Goal: Task Accomplishment & Management: Use online tool/utility

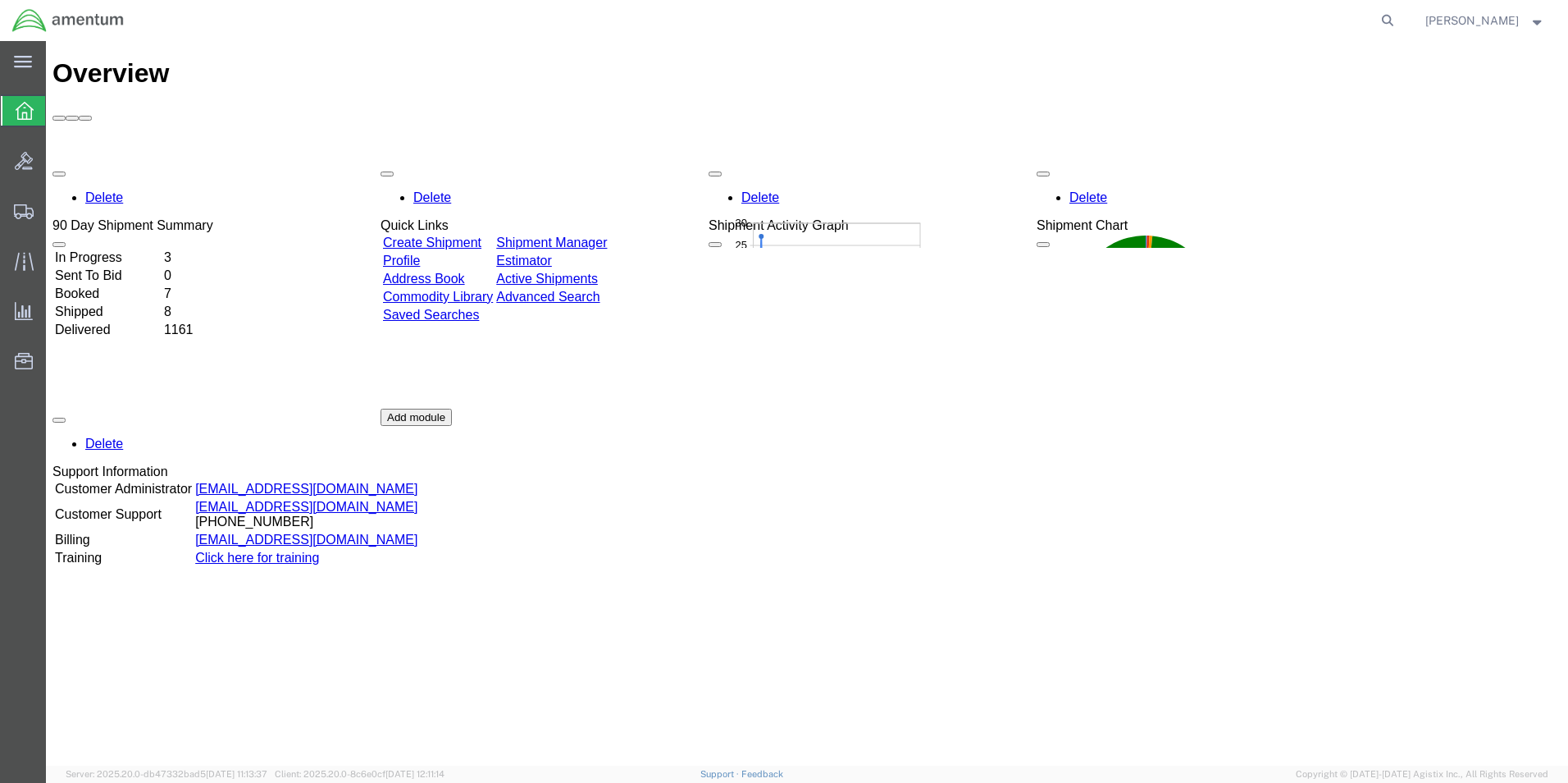
click at [1399, 17] on icon at bounding box center [1388, 20] width 23 height 23
click at [1164, 14] on input "search" at bounding box center [1127, 20] width 498 height 39
type input "dco-25279-169149"
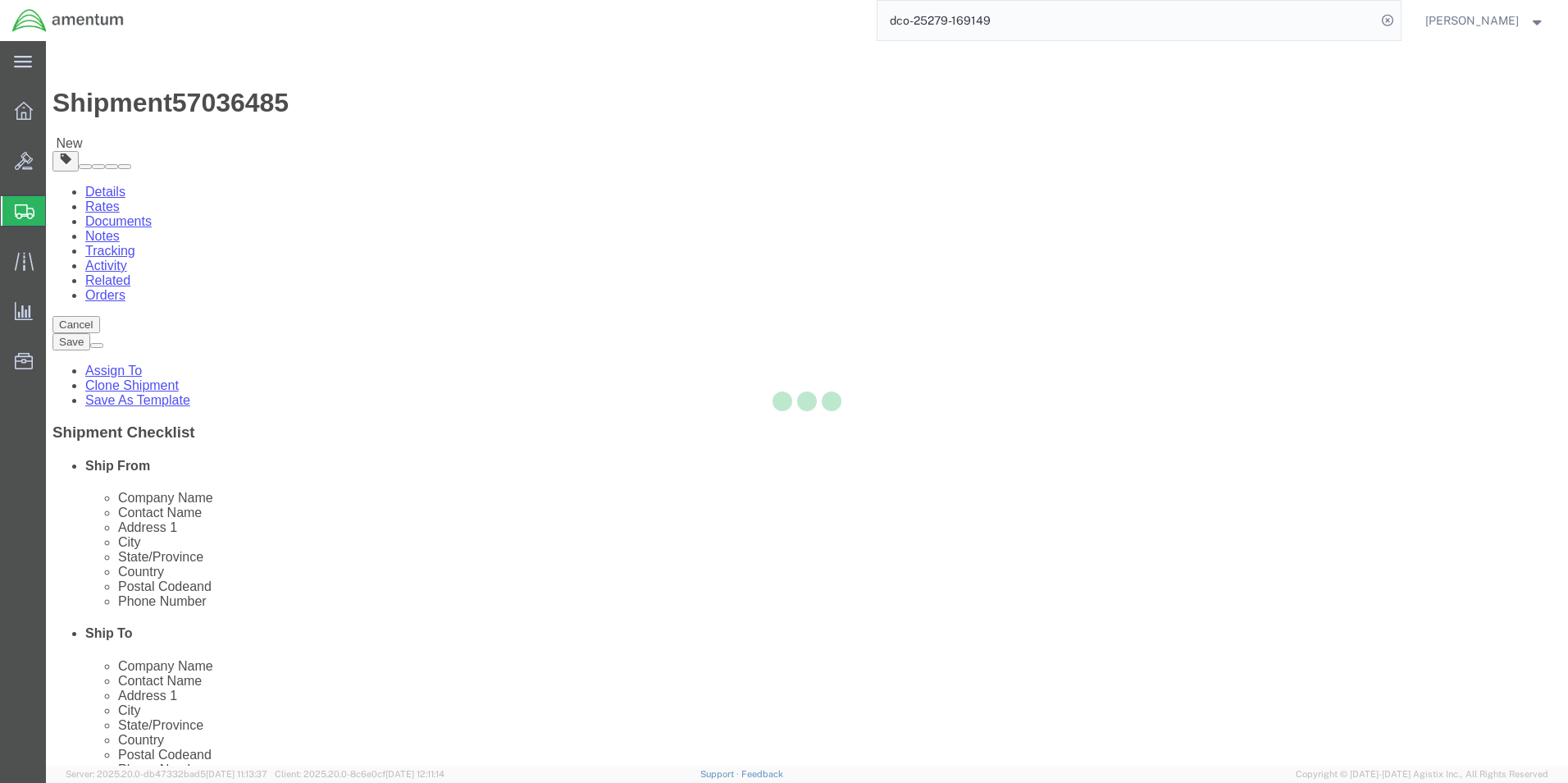
select select "49949"
select select
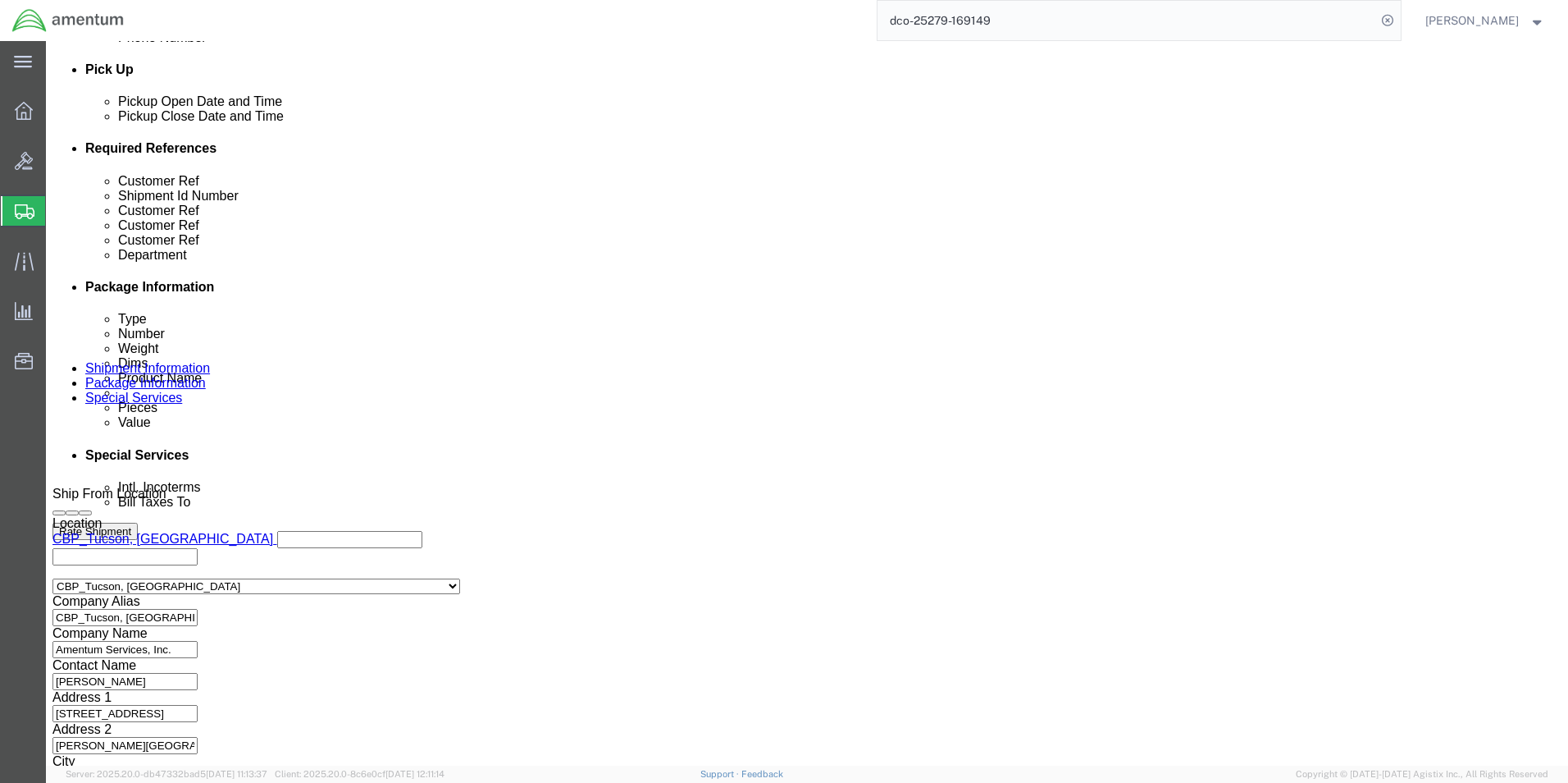
scroll to position [747, 0]
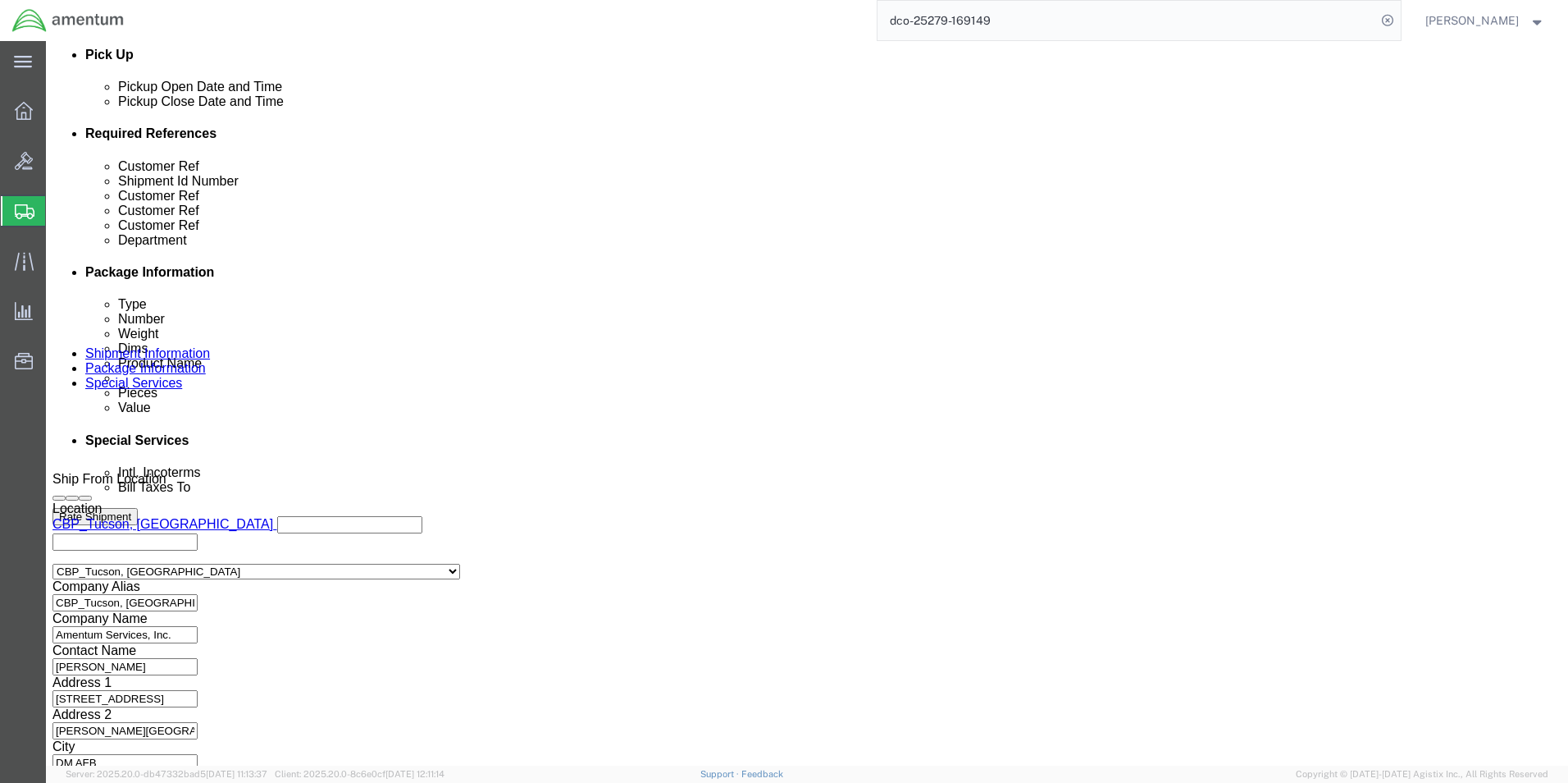
click button "Continue"
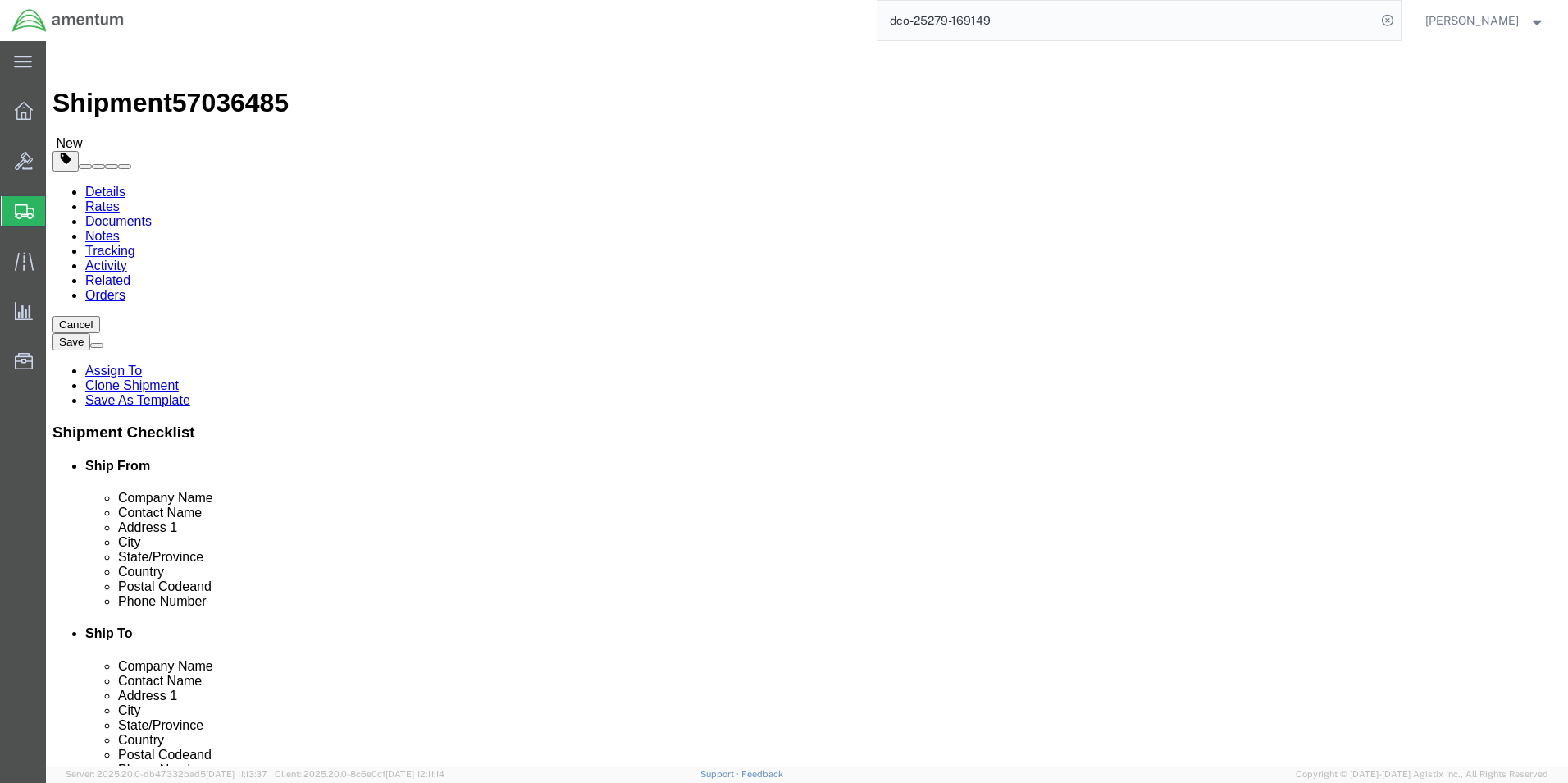
click dd "1.00 Each"
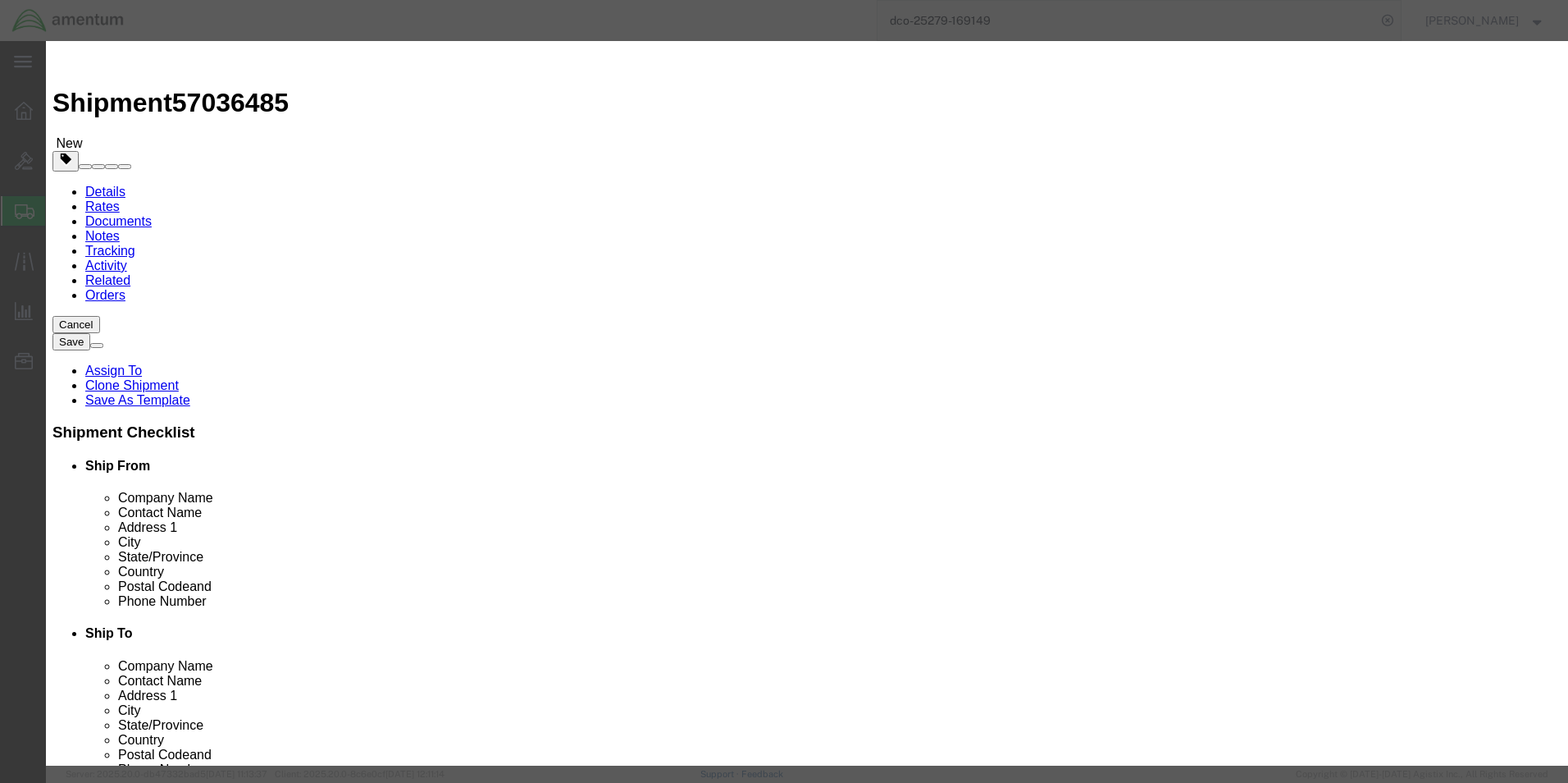
drag, startPoint x: 543, startPoint y: 192, endPoint x: 388, endPoint y: 193, distance: 155.0
click div "Total Value 50.00 Select ADP AED AFN ALL AMD AOA ARS ATS AUD AWG AZN BAM BBD BD…"
type input "5"
type input "7500.00"
click button "Save & Close"
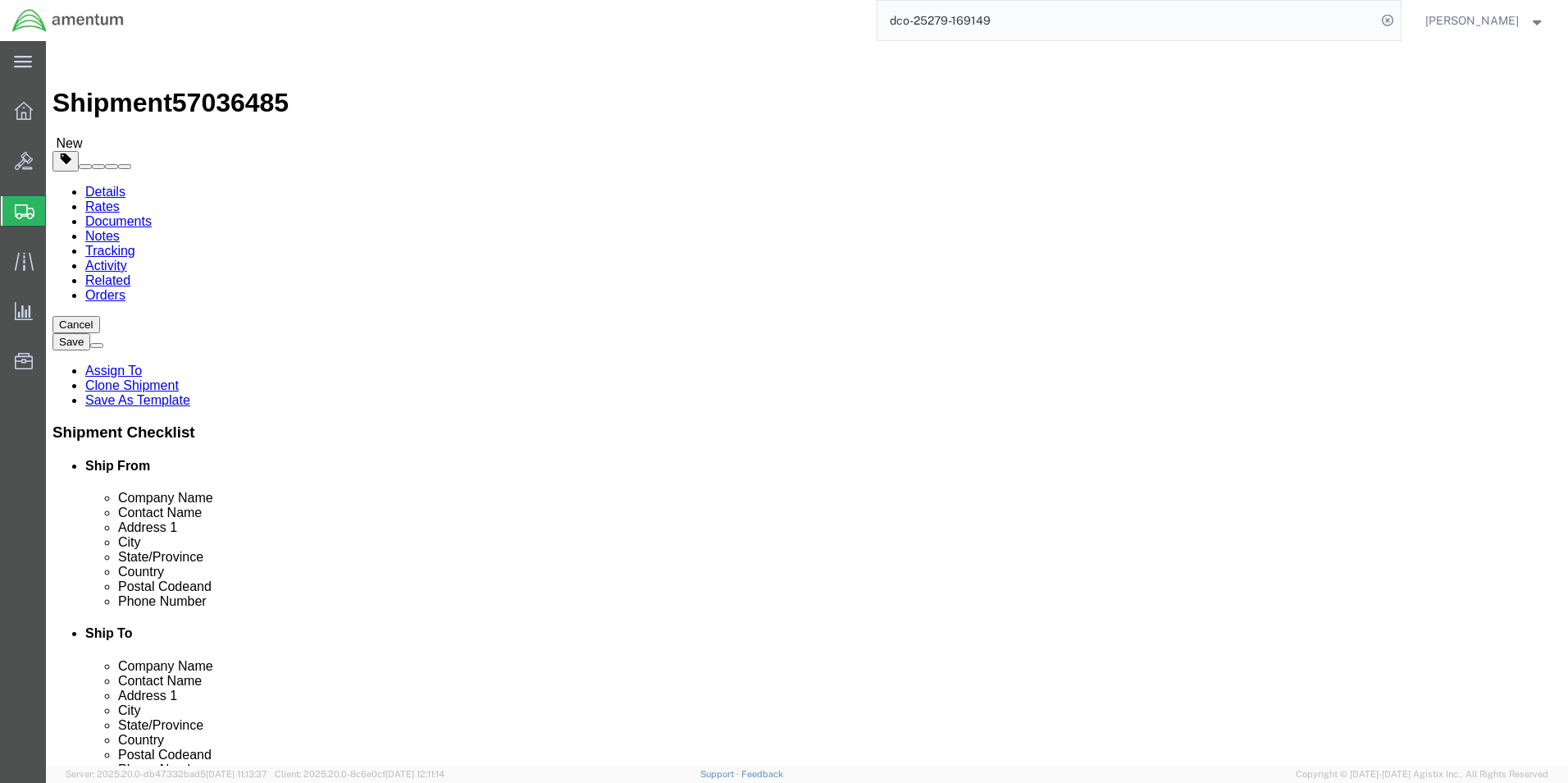
click dd "7500.00 USD"
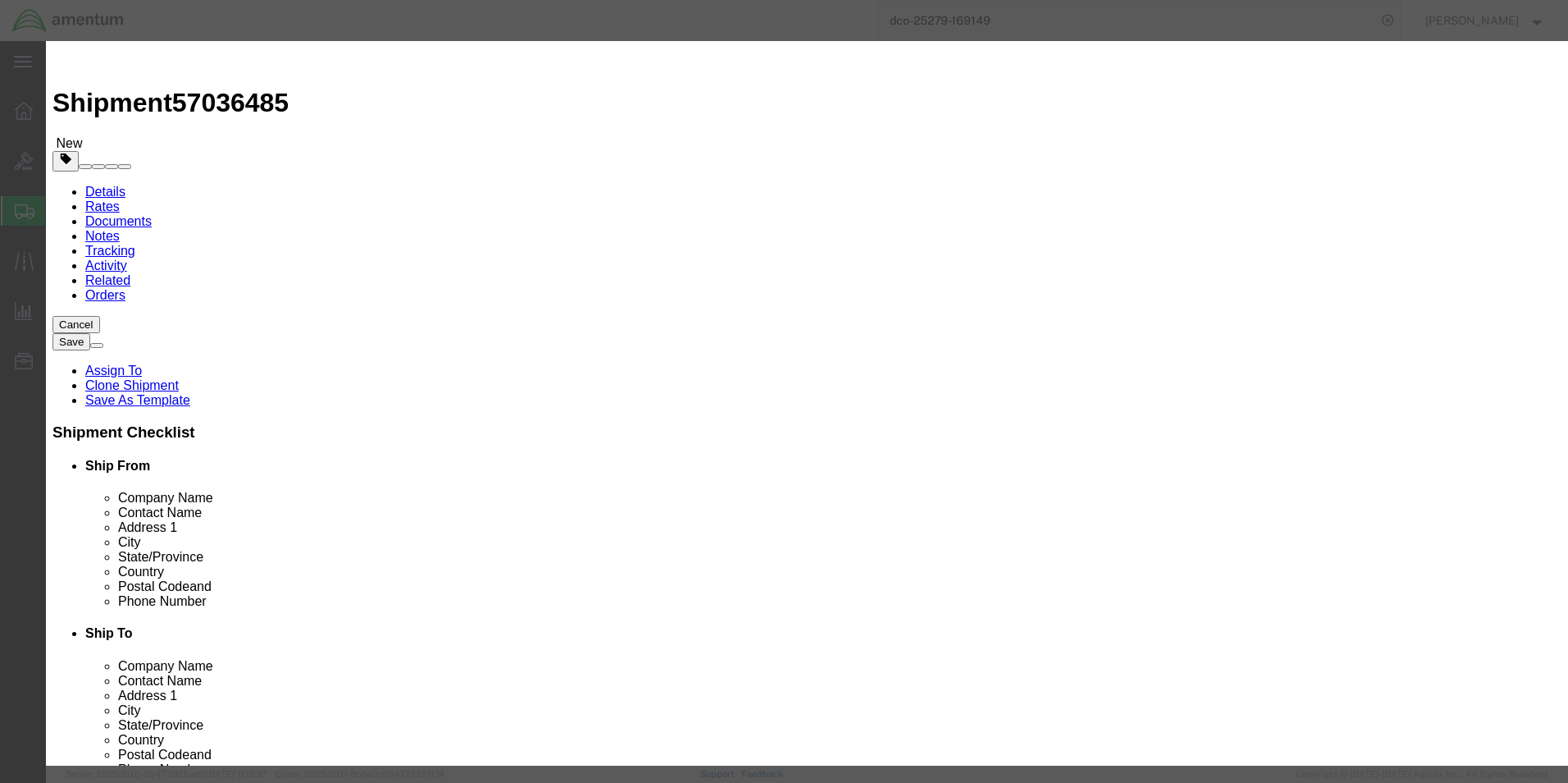
click input "text"
type input "3"
type input "3001994"
click button "Save & Close"
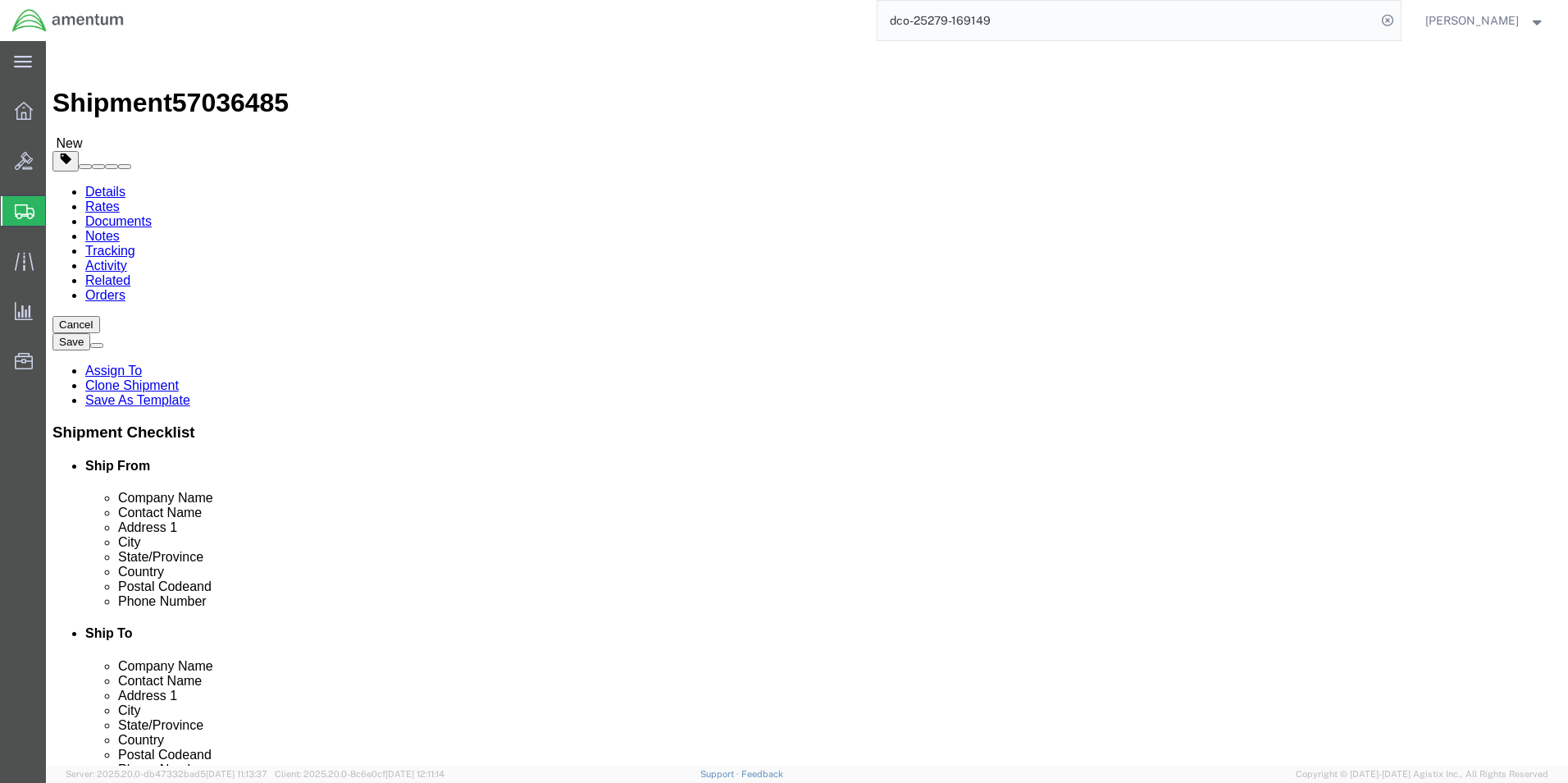
click button "Rate Shipment"
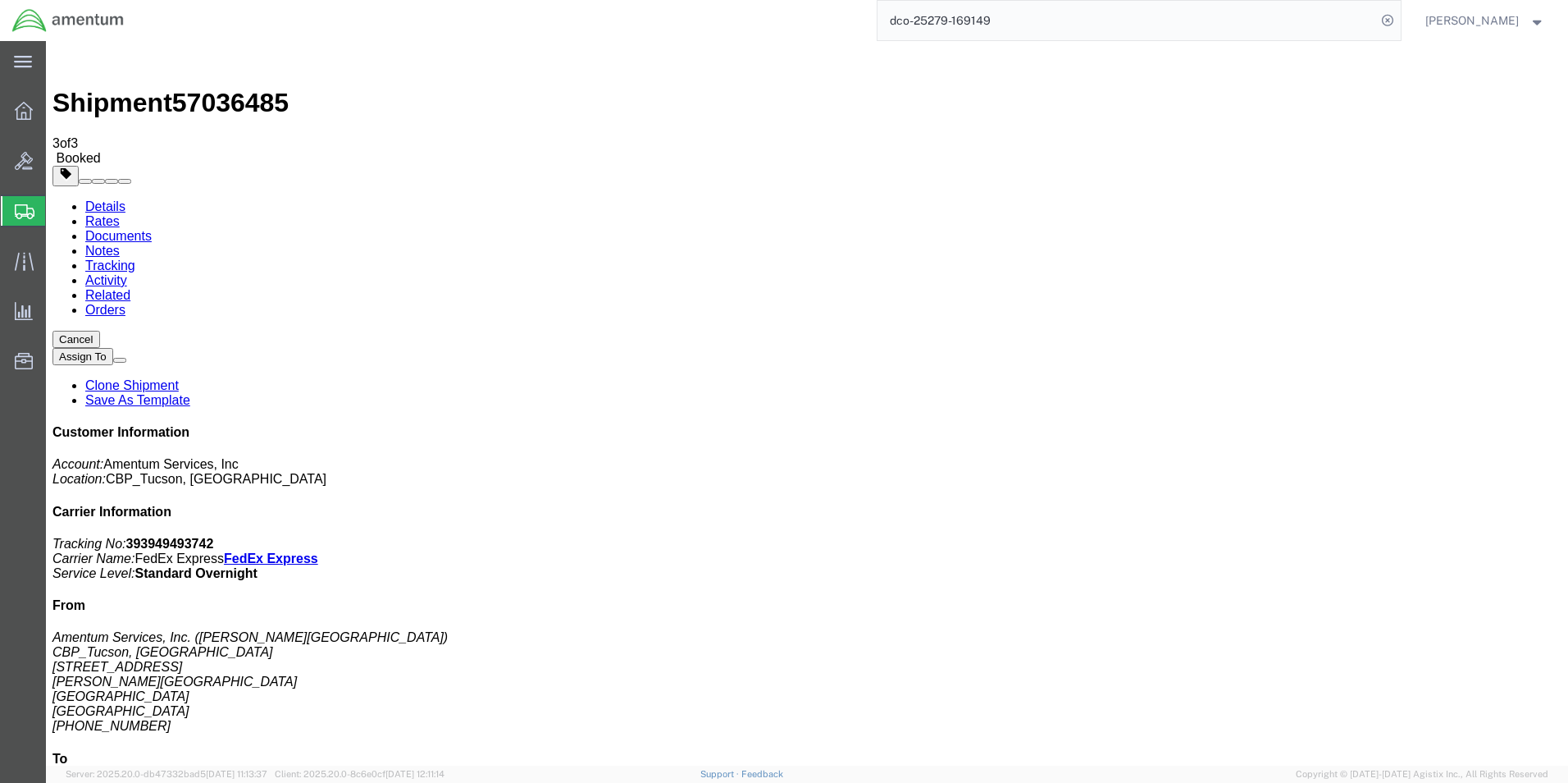
drag, startPoint x: 680, startPoint y: 291, endPoint x: 683, endPoint y: 283, distance: 8.5
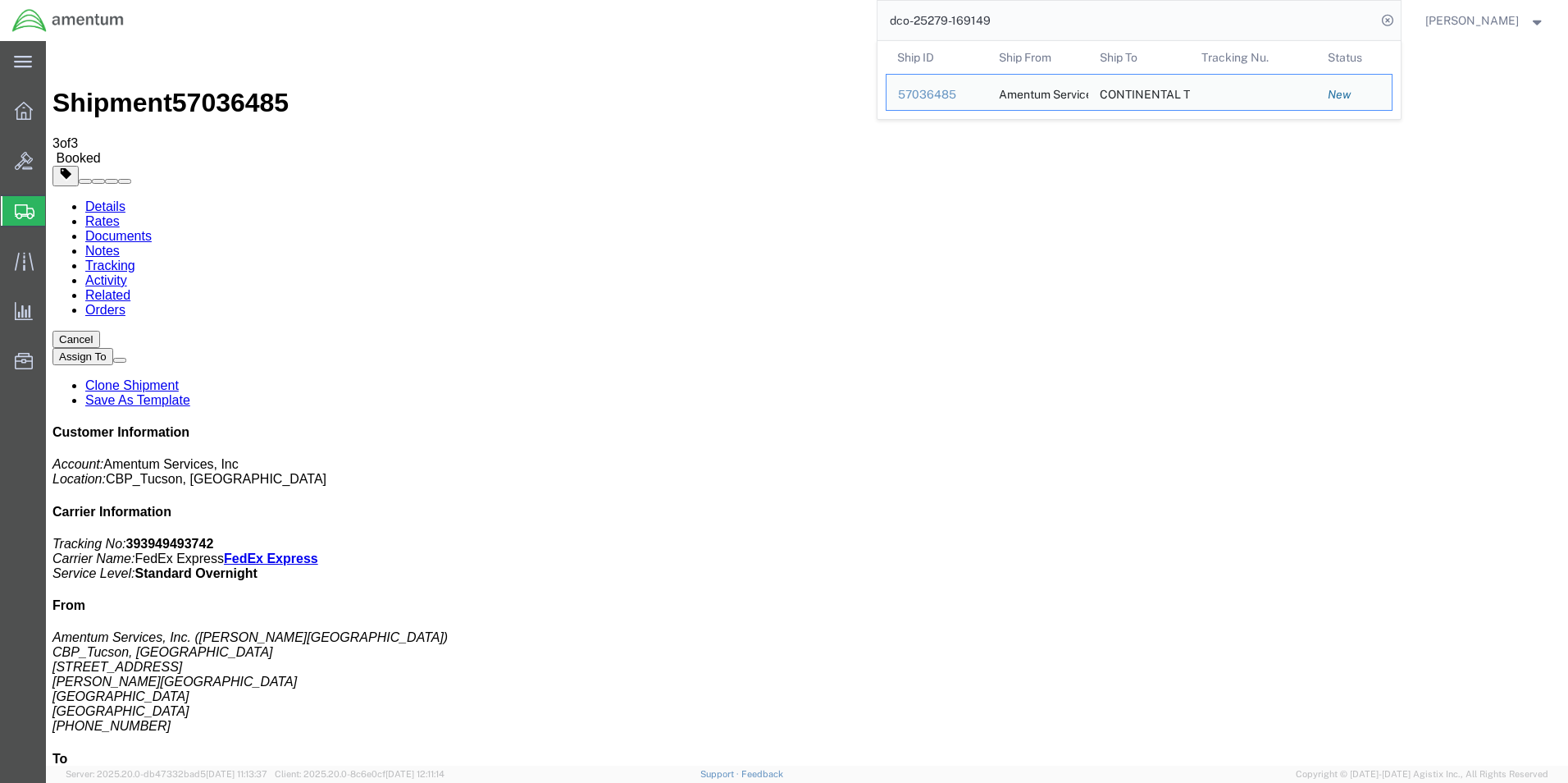
drag, startPoint x: 1026, startPoint y: 20, endPoint x: 740, endPoint y: 2, distance: 286.6
click at [740, 2] on div "dco-25279-169149 Ship ID Ship From Ship To Tracking Nu. Status Ship ID 57036485…" at bounding box center [769, 20] width 1265 height 41
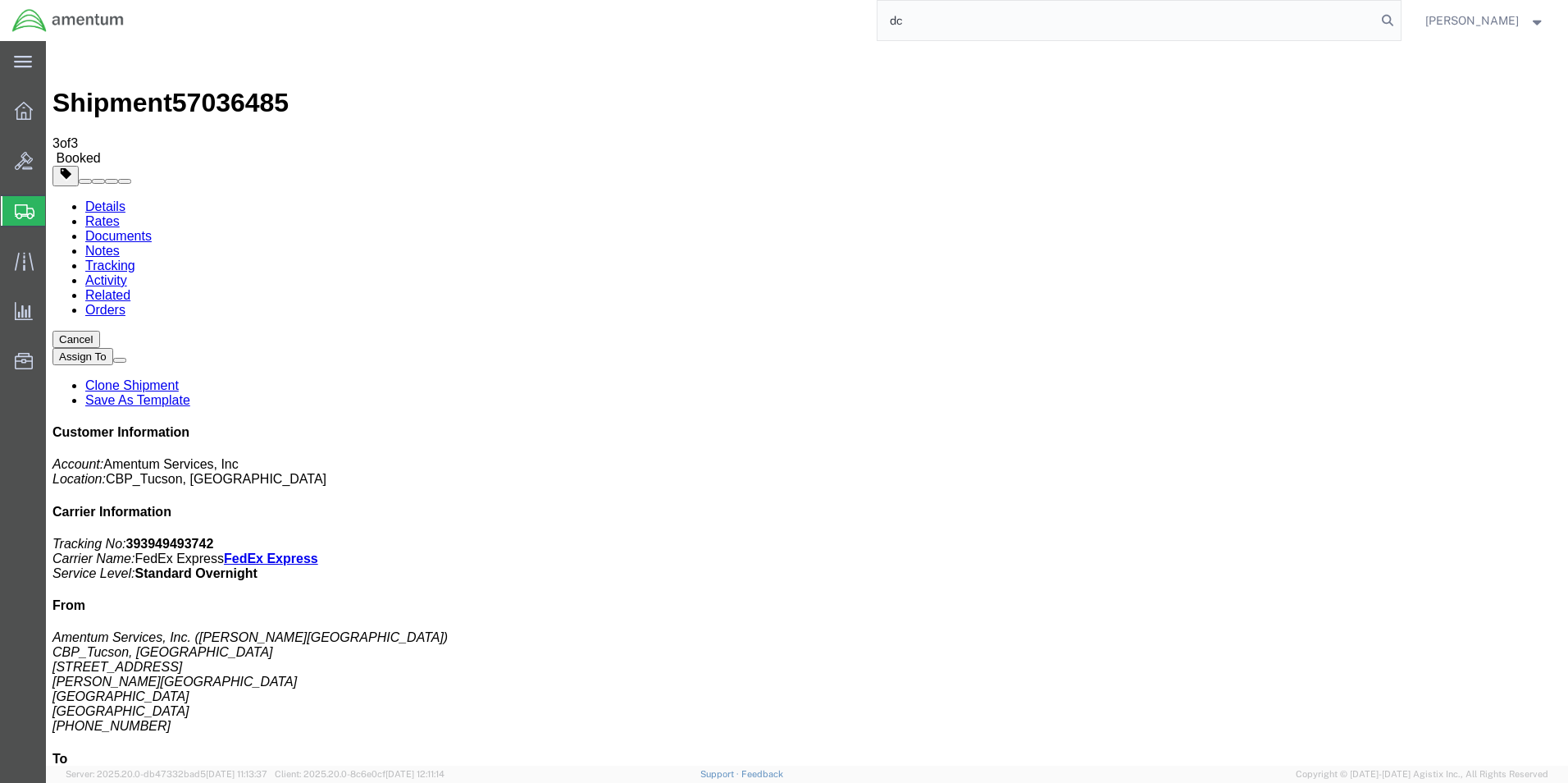
type input "d"
type input "dco-25279-169150"
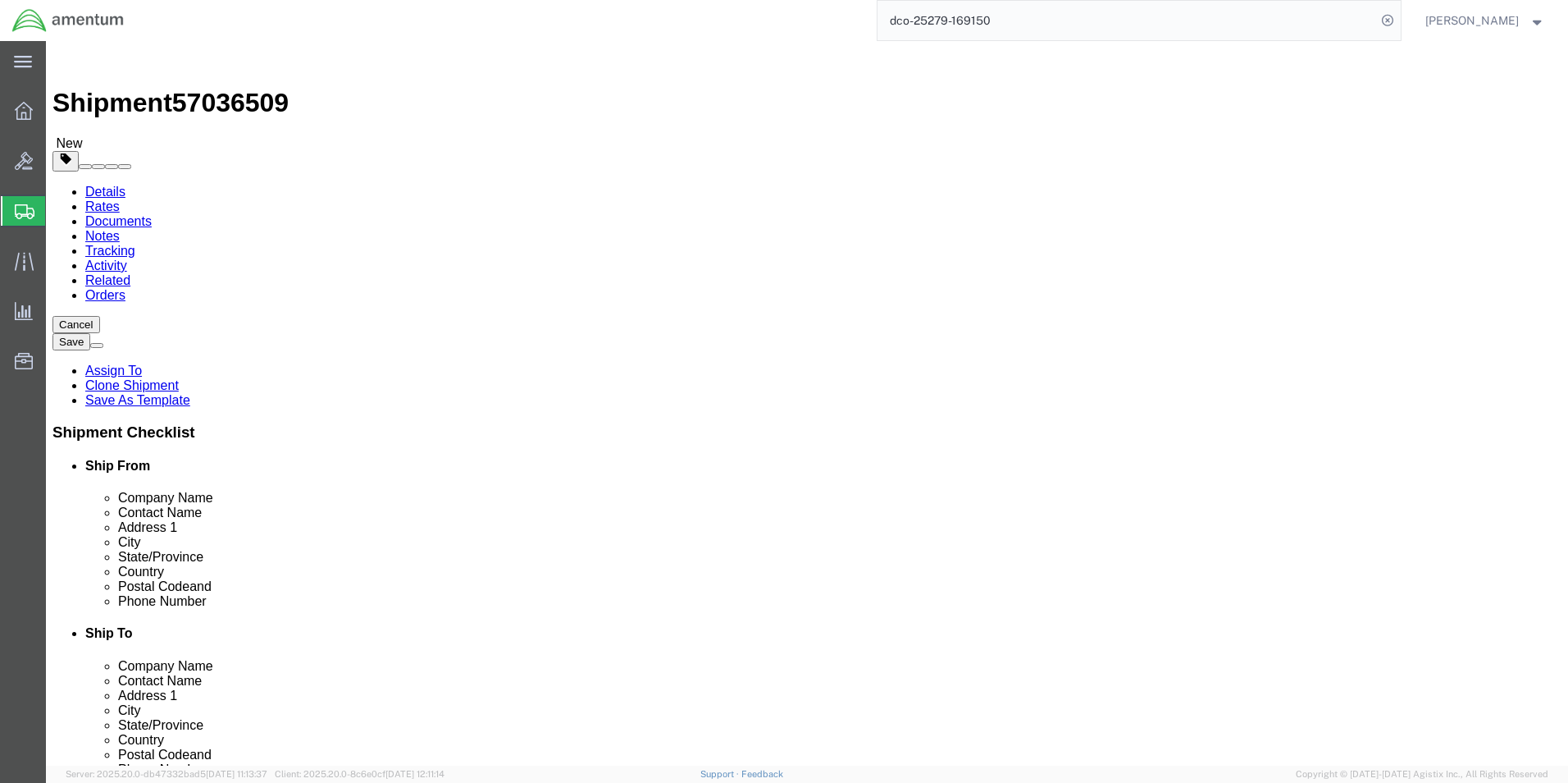
select select "49949"
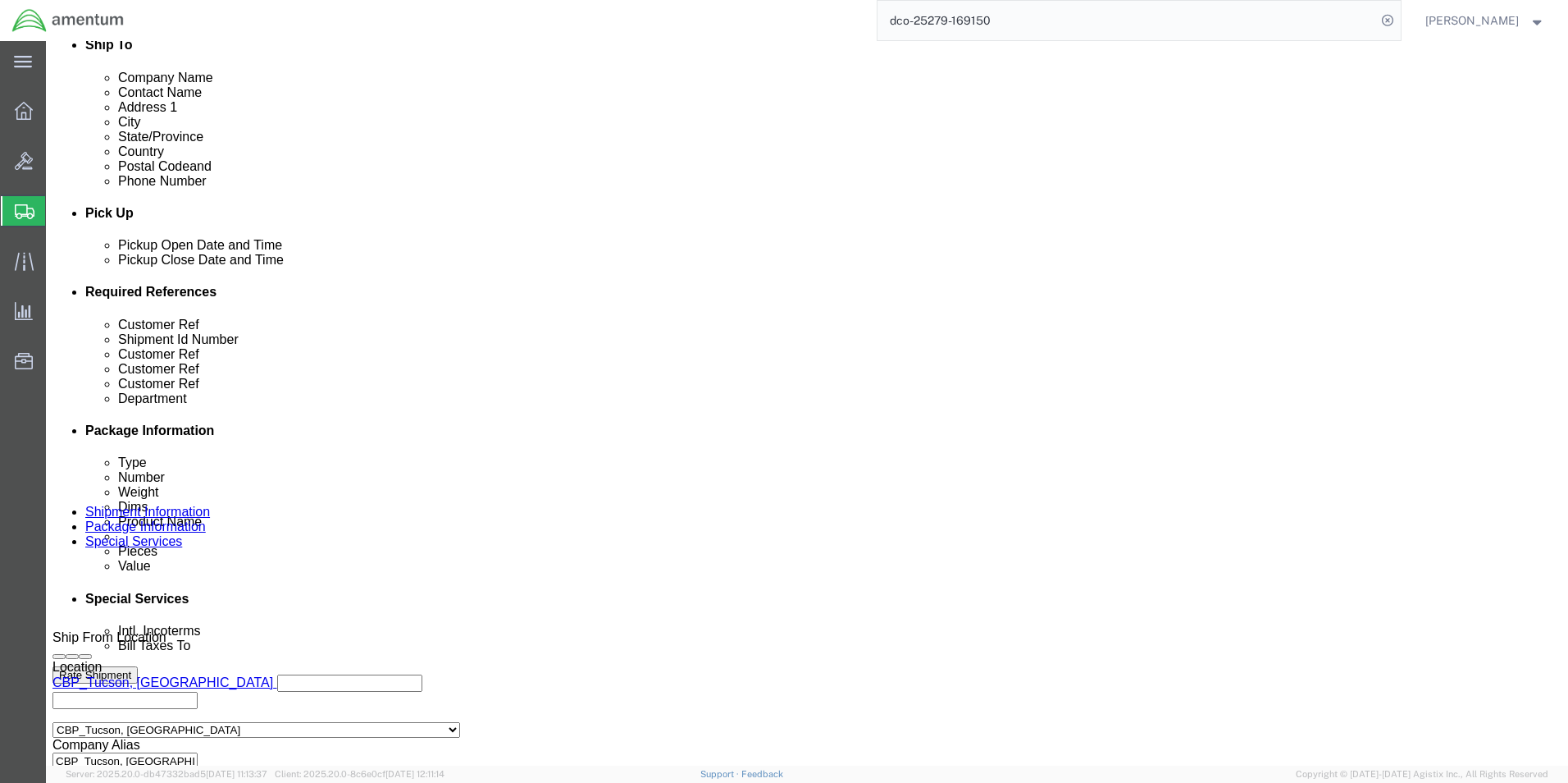
scroll to position [738, 0]
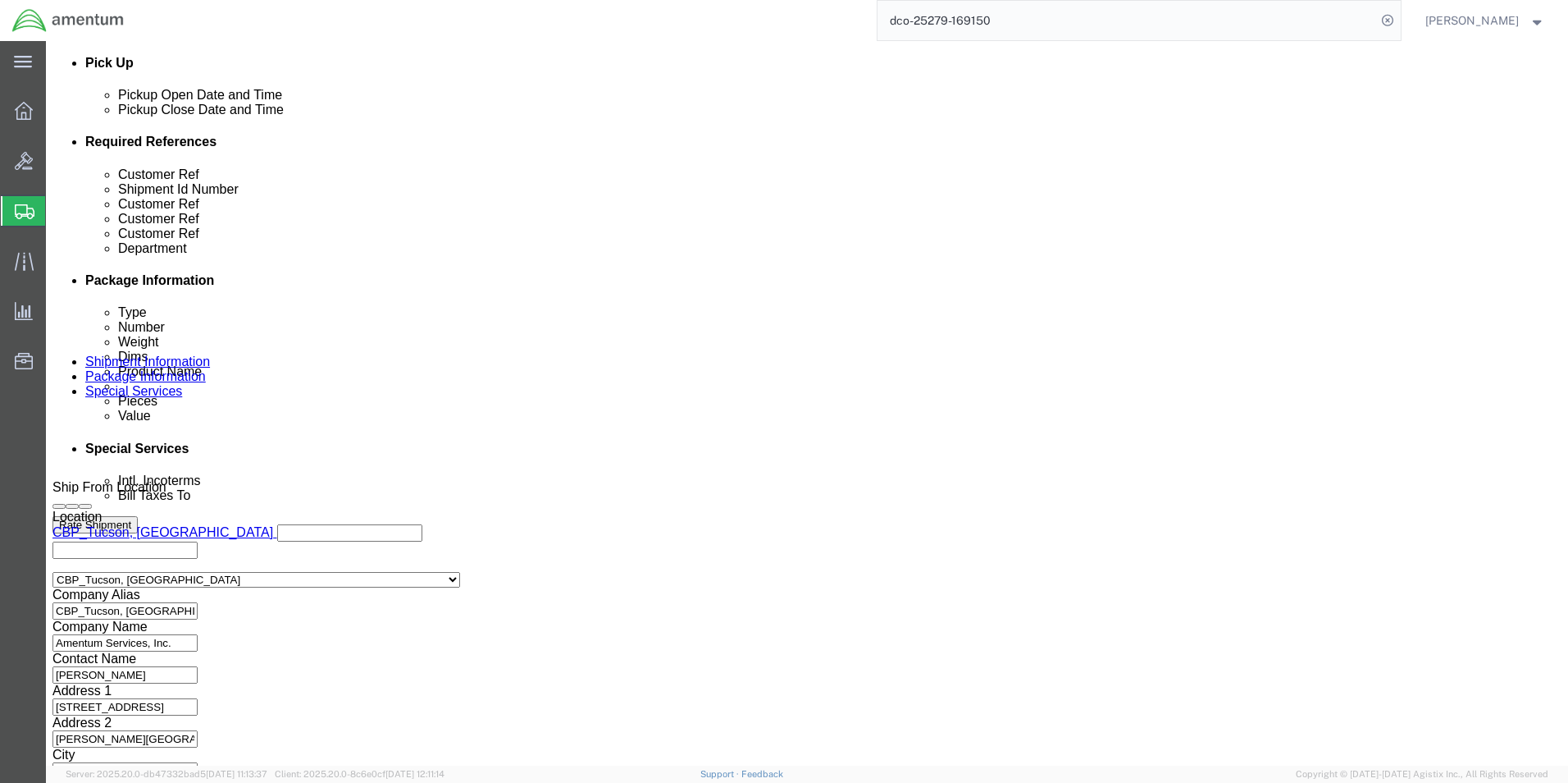
click button "Continue"
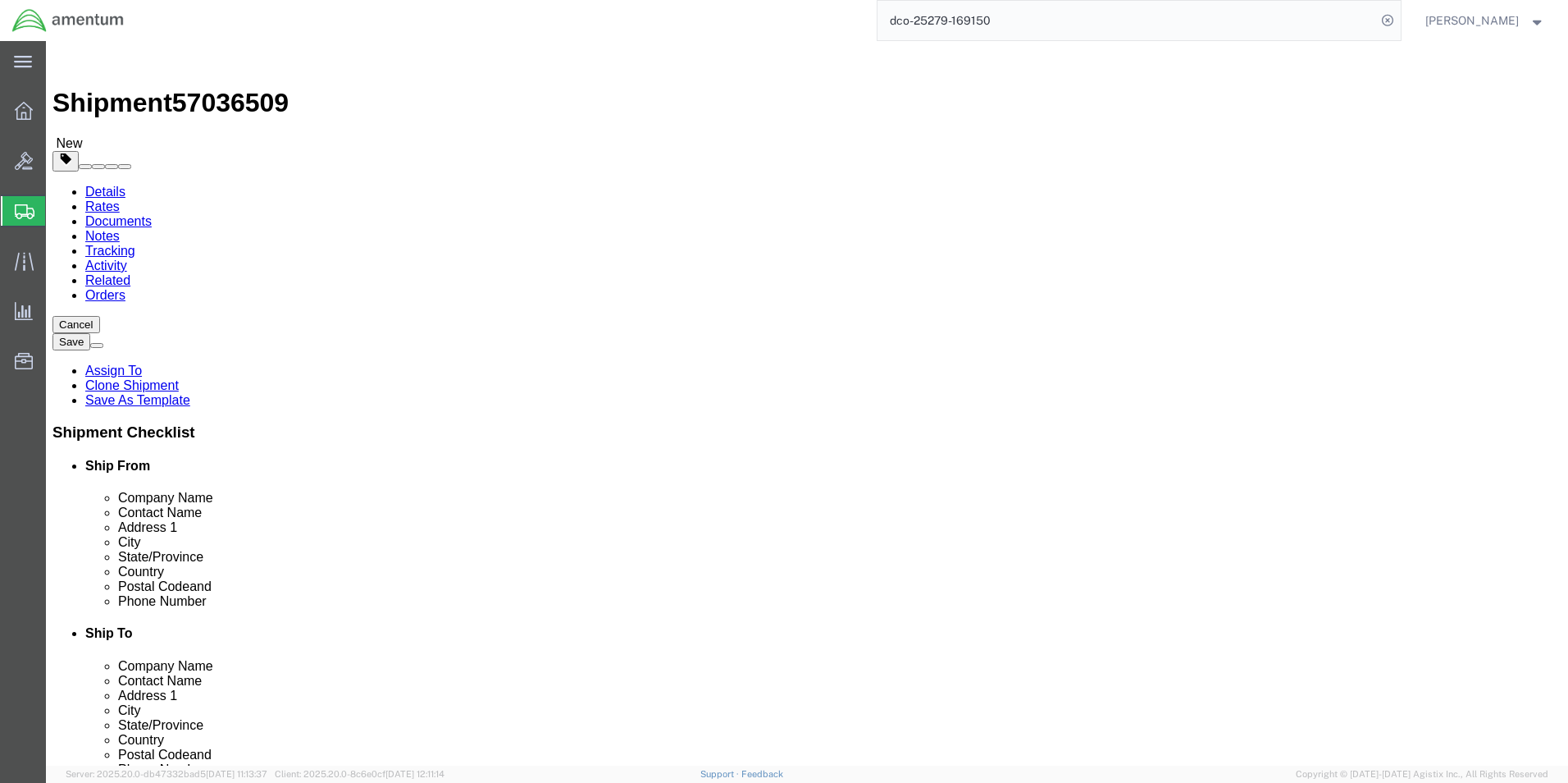
click dd "1.00 Each"
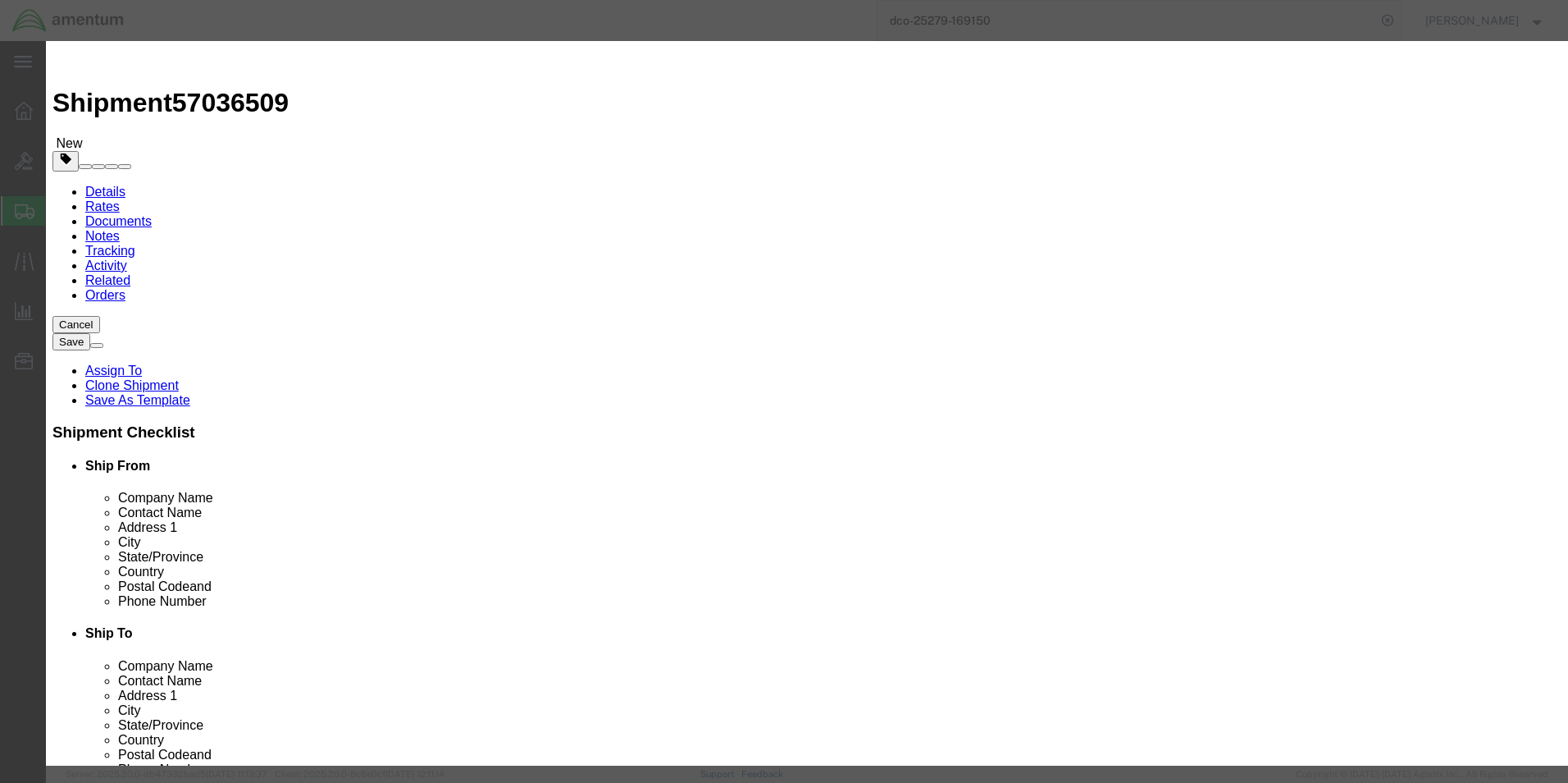
drag, startPoint x: 537, startPoint y: 189, endPoint x: 356, endPoint y: 173, distance: 181.7
click div "Product Name BALANCER KIT, PROPELLER, VIBREX 2000 Pieces 1.00 Select Bag Barrel…"
type input "7500.00"
click input "text"
type input "b"
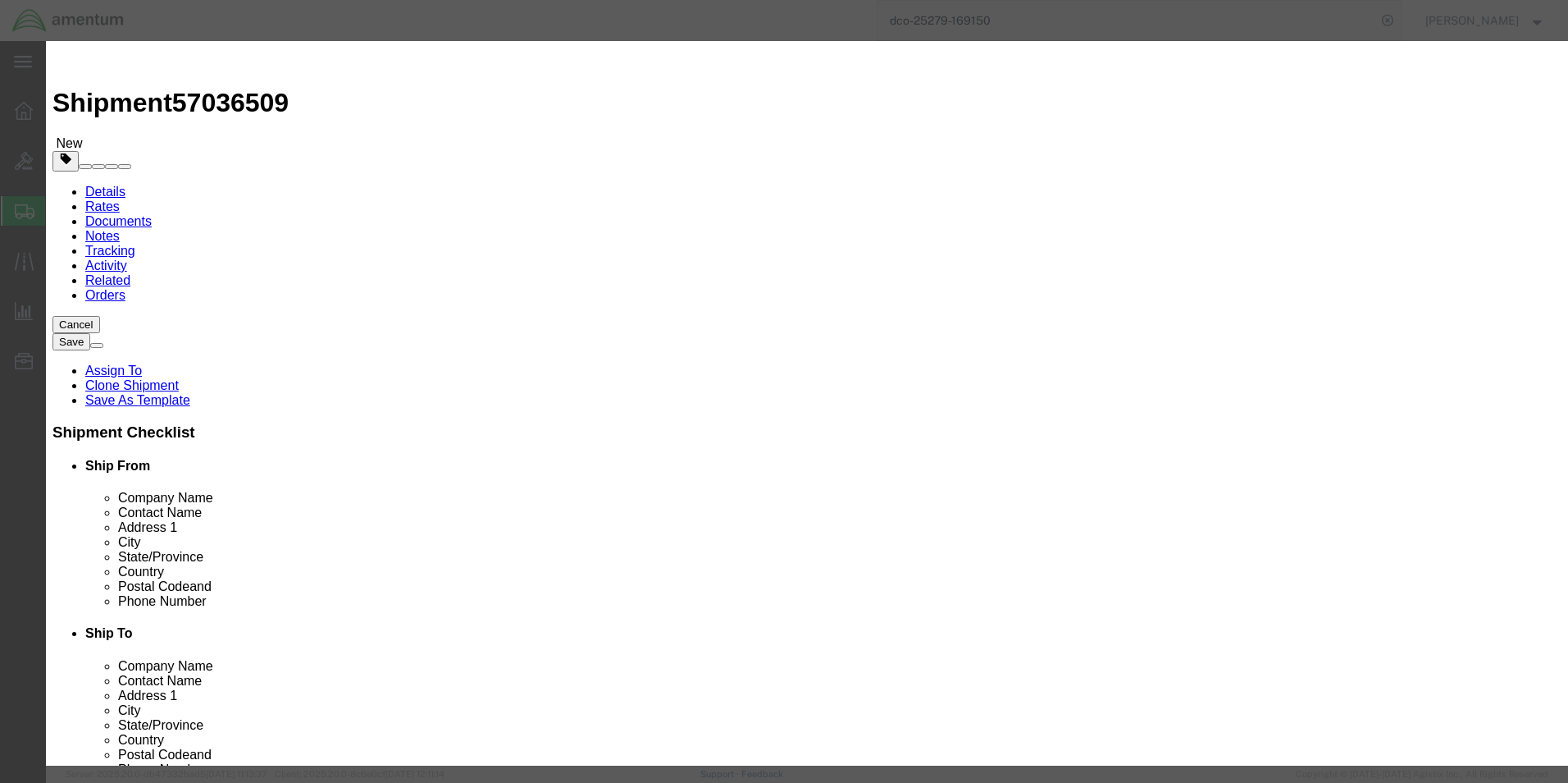
type input "B03226"
click button "Save & Close"
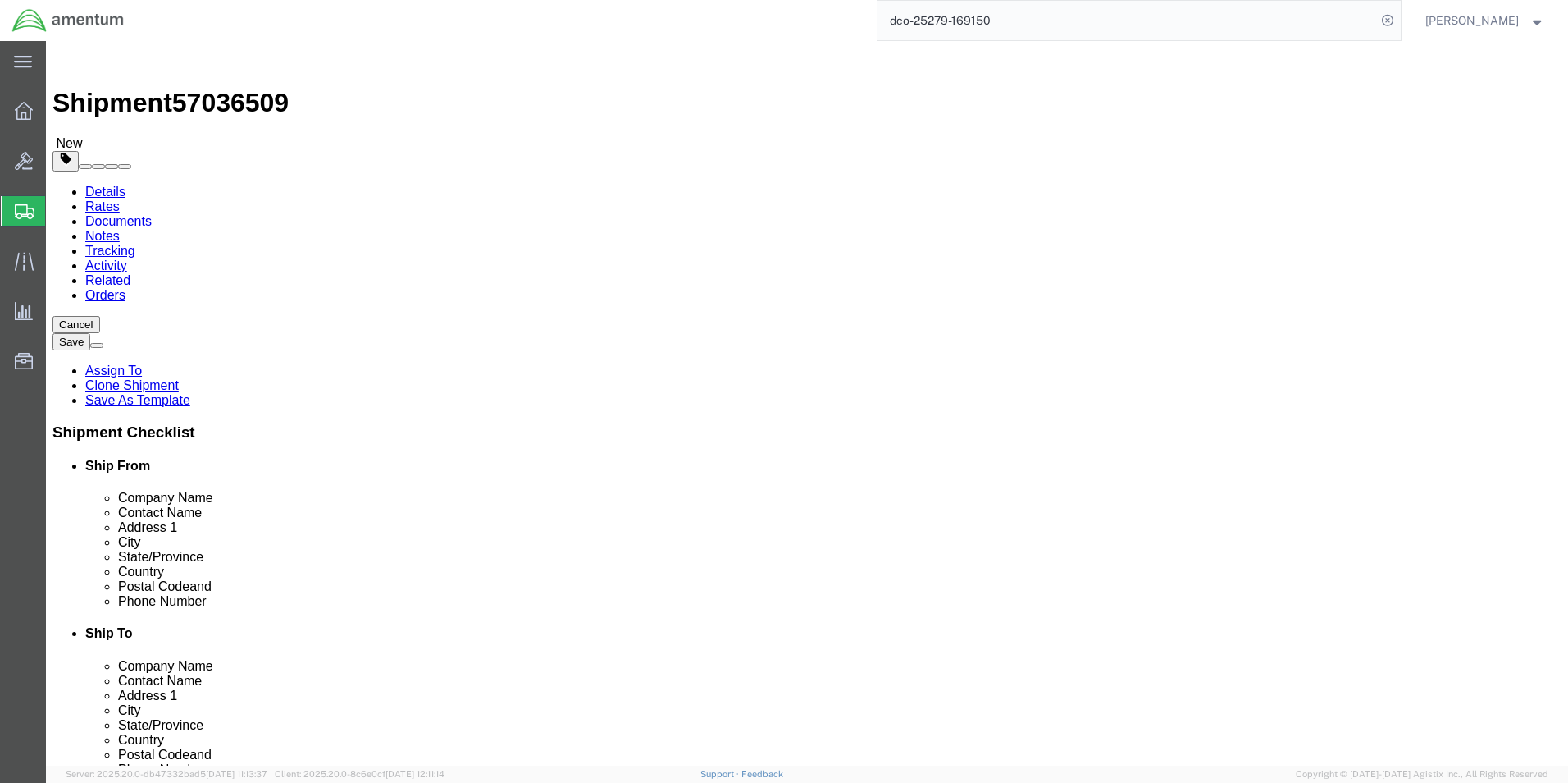
click button "Rate Shipment"
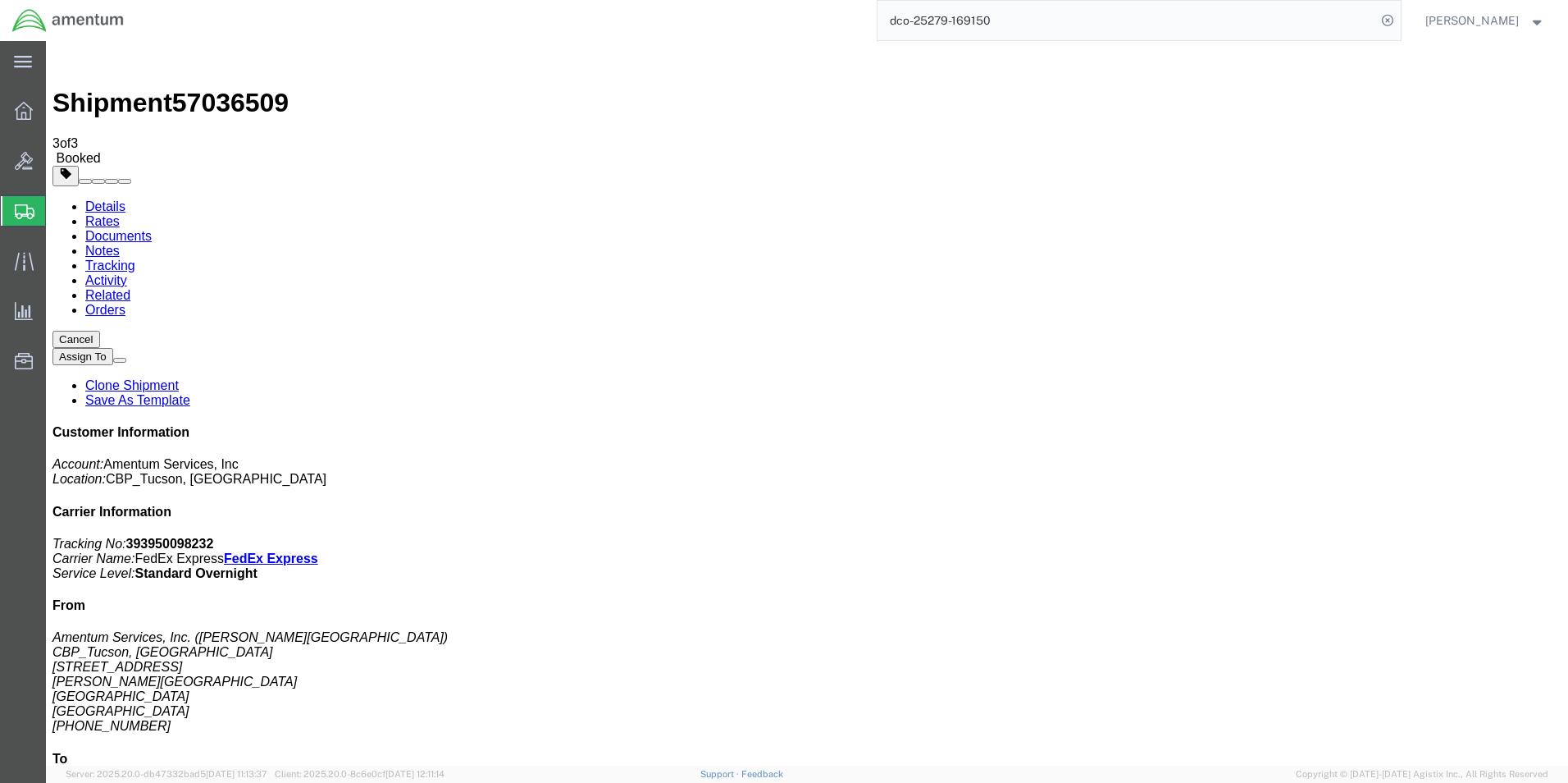
click at [1510, 20] on span "[PERSON_NAME]" at bounding box center [1473, 20] width 94 height 18
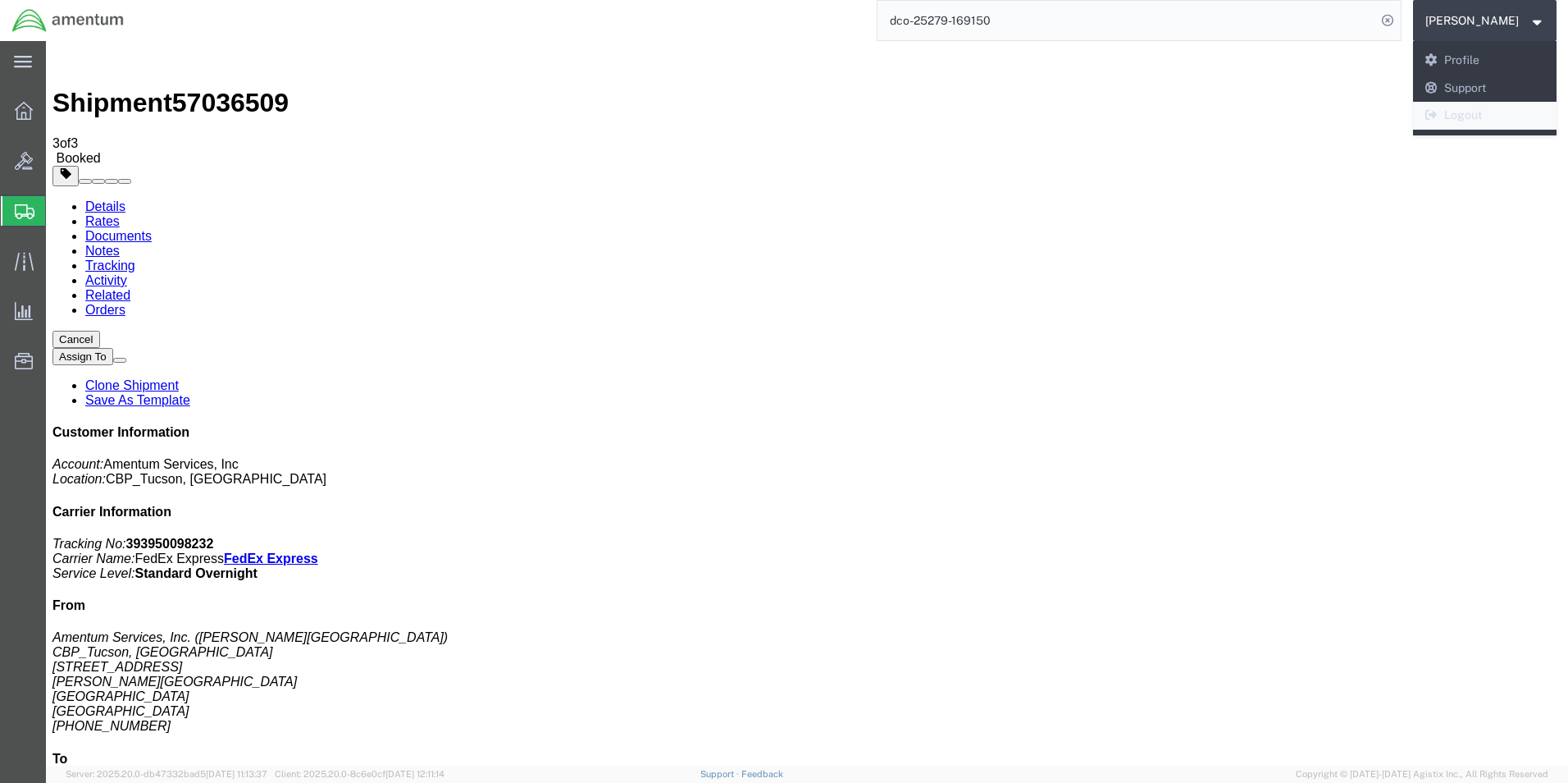
click at [1479, 115] on link "Logout" at bounding box center [1486, 115] width 145 height 28
